Goal: Transaction & Acquisition: Purchase product/service

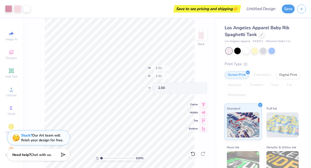
type input "3.94"
type input "0.30"
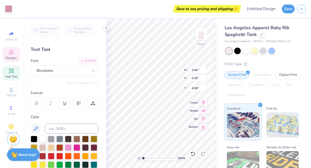
type input "4.46"
type textarea "g"
type textarea "X"
type textarea "ZETA ALPHA"
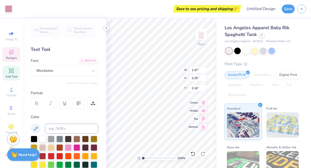
type input "2.21"
type input "1.44"
type input "2.23"
type input "2.17"
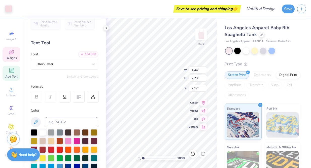
scroll to position [7, 0]
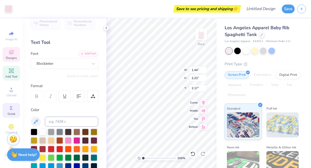
click at [15, 112] on span "Greek" at bounding box center [12, 114] width 8 height 4
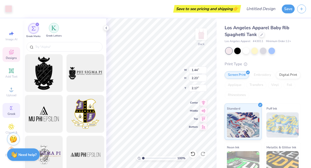
click at [53, 28] on img "filter for Greek Letters" at bounding box center [53, 27] width 5 height 5
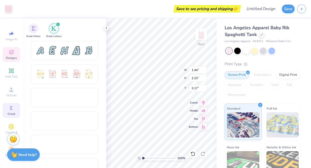
scroll to position [118, 0]
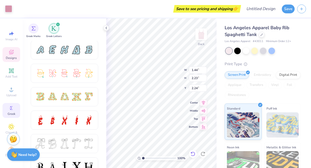
click at [193, 154] on icon at bounding box center [193, 153] width 5 height 5
type input "2.17"
click at [195, 154] on icon at bounding box center [193, 153] width 5 height 5
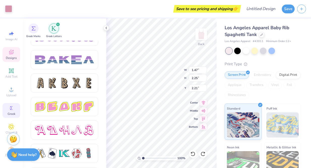
scroll to position [880, 0]
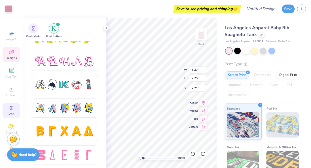
type input "1.44"
type input "2.23"
type input "2.17"
click at [194, 155] on icon at bounding box center [193, 153] width 5 height 5
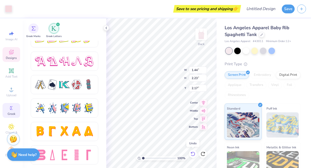
click at [194, 154] on icon at bounding box center [193, 153] width 5 height 5
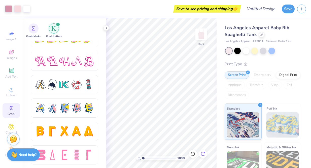
click at [203, 154] on icon at bounding box center [203, 153] width 5 height 5
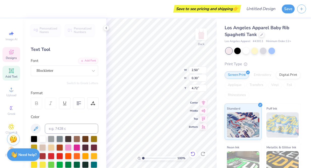
type input "4.72"
type input "2.06"
click at [192, 155] on icon at bounding box center [193, 154] width 4 height 5
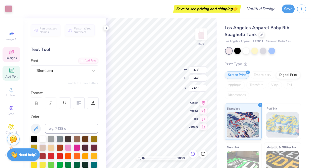
type input "2.55"
click at [192, 155] on icon at bounding box center [193, 154] width 4 height 5
click at [193, 155] on icon at bounding box center [193, 153] width 5 height 5
click at [202, 154] on icon at bounding box center [203, 153] width 5 height 5
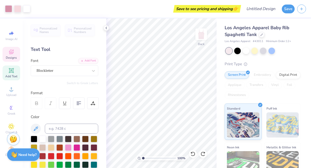
scroll to position [1, 0]
click at [261, 35] on icon at bounding box center [262, 34] width 3 height 3
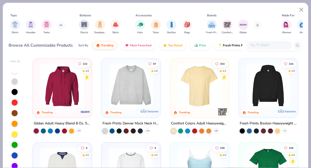
click at [61, 24] on icon at bounding box center [60, 25] width 3 height 3
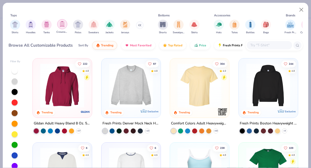
click at [61, 24] on img "filter for Crewnecks" at bounding box center [62, 24] width 6 height 6
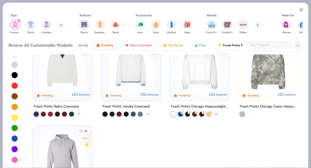
click at [272, 44] on input "text" at bounding box center [269, 45] width 39 height 6
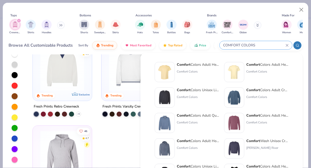
type input "COMFORT COLORS"
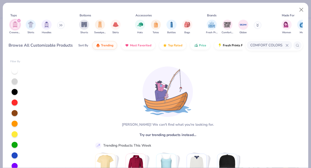
click at [20, 20] on icon "filter for Crewnecks" at bounding box center [19, 21] width 2 height 2
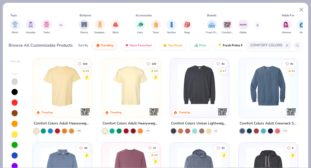
click at [216, 130] on polyline at bounding box center [216, 130] width 2 height 1
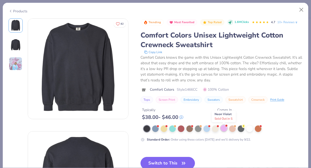
click at [224, 130] on div at bounding box center [224, 128] width 7 height 7
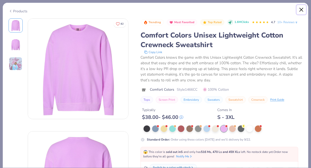
click at [300, 10] on button "Close" at bounding box center [302, 10] width 10 height 10
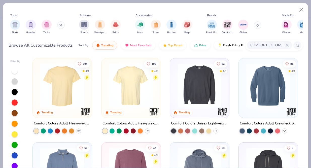
click at [284, 129] on icon at bounding box center [285, 131] width 4 height 4
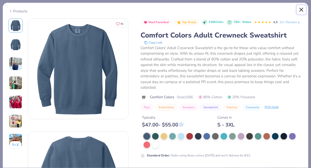
click at [298, 10] on button "Close" at bounding box center [302, 10] width 10 height 10
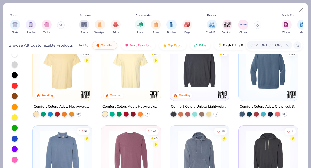
click at [16, 159] on div at bounding box center [15, 160] width 6 height 6
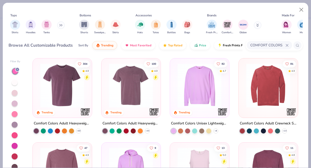
click at [288, 44] on icon at bounding box center [287, 45] width 3 height 3
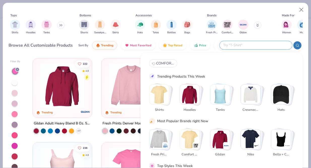
click at [277, 4] on div "Tops Shirts Hoodies Tanks Bottoms Shorts Sweatpants Skirts Accessories Hats Tot…" at bounding box center [156, 29] width 306 height 52
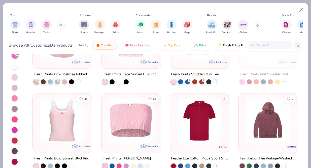
scroll to position [9, 0]
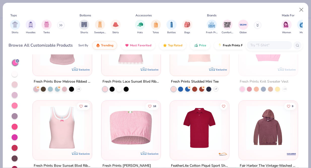
click at [13, 75] on div at bounding box center [15, 74] width 6 height 6
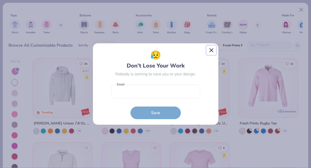
click at [208, 49] on button "Close" at bounding box center [212, 51] width 10 height 10
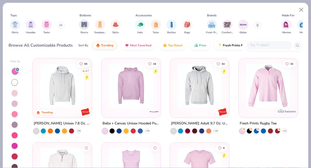
click at [15, 92] on div at bounding box center [15, 93] width 6 height 6
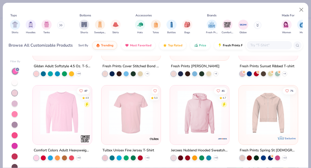
scroll to position [398, 0]
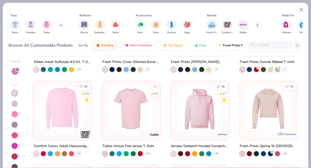
click at [60, 106] on img at bounding box center [62, 108] width 49 height 44
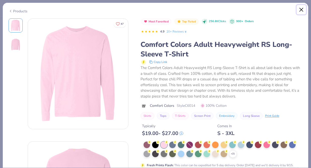
click at [300, 11] on button "Close" at bounding box center [302, 10] width 10 height 10
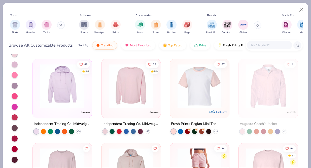
scroll to position [613, 0]
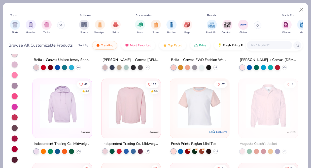
click at [140, 110] on img at bounding box center [131, 106] width 49 height 44
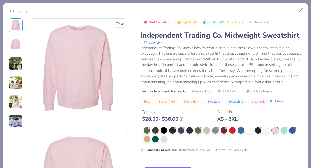
click at [18, 44] on img at bounding box center [16, 45] width 12 height 12
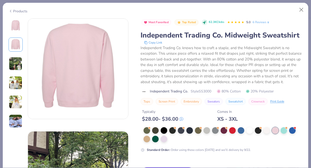
click at [17, 67] on img at bounding box center [16, 64] width 14 height 14
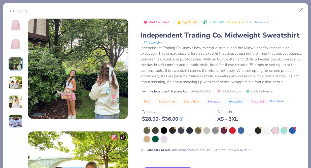
click at [17, 79] on img at bounding box center [16, 83] width 14 height 14
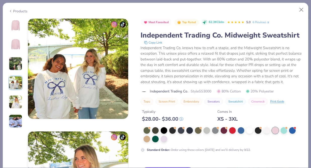
click at [16, 99] on img at bounding box center [16, 102] width 14 height 14
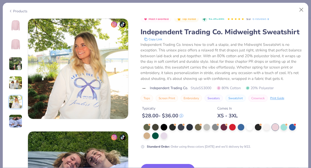
click at [14, 120] on img at bounding box center [16, 121] width 14 height 14
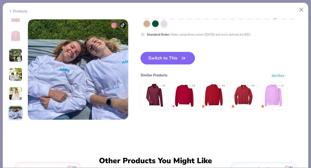
scroll to position [565, 0]
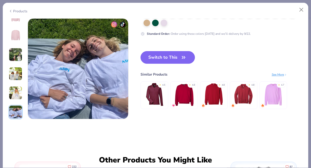
click at [18, 29] on div at bounding box center [16, 64] width 14 height 110
click at [17, 35] on img at bounding box center [16, 35] width 12 height 12
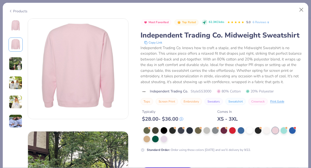
click at [17, 27] on img at bounding box center [16, 25] width 12 height 12
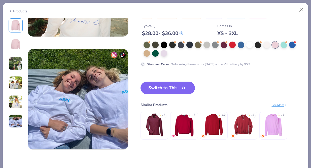
scroll to position [520, 0]
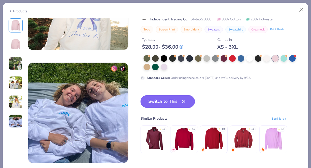
click at [184, 102] on icon "button" at bounding box center [183, 101] width 7 height 7
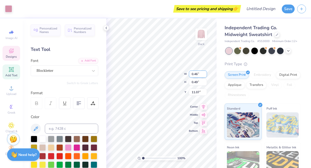
click at [161, 70] on div "100 % Back W 0.46 0.46 " H 0.49 0.49 " Y 11.07 11.07 " Center [GEOGRAPHIC_DATA]" at bounding box center [161, 93] width 110 height 150
click at [192, 155] on icon at bounding box center [193, 153] width 5 height 5
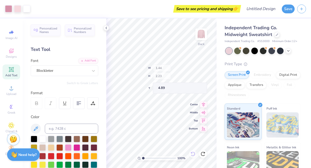
type input "10.23"
